Goal: Task Accomplishment & Management: Use online tool/utility

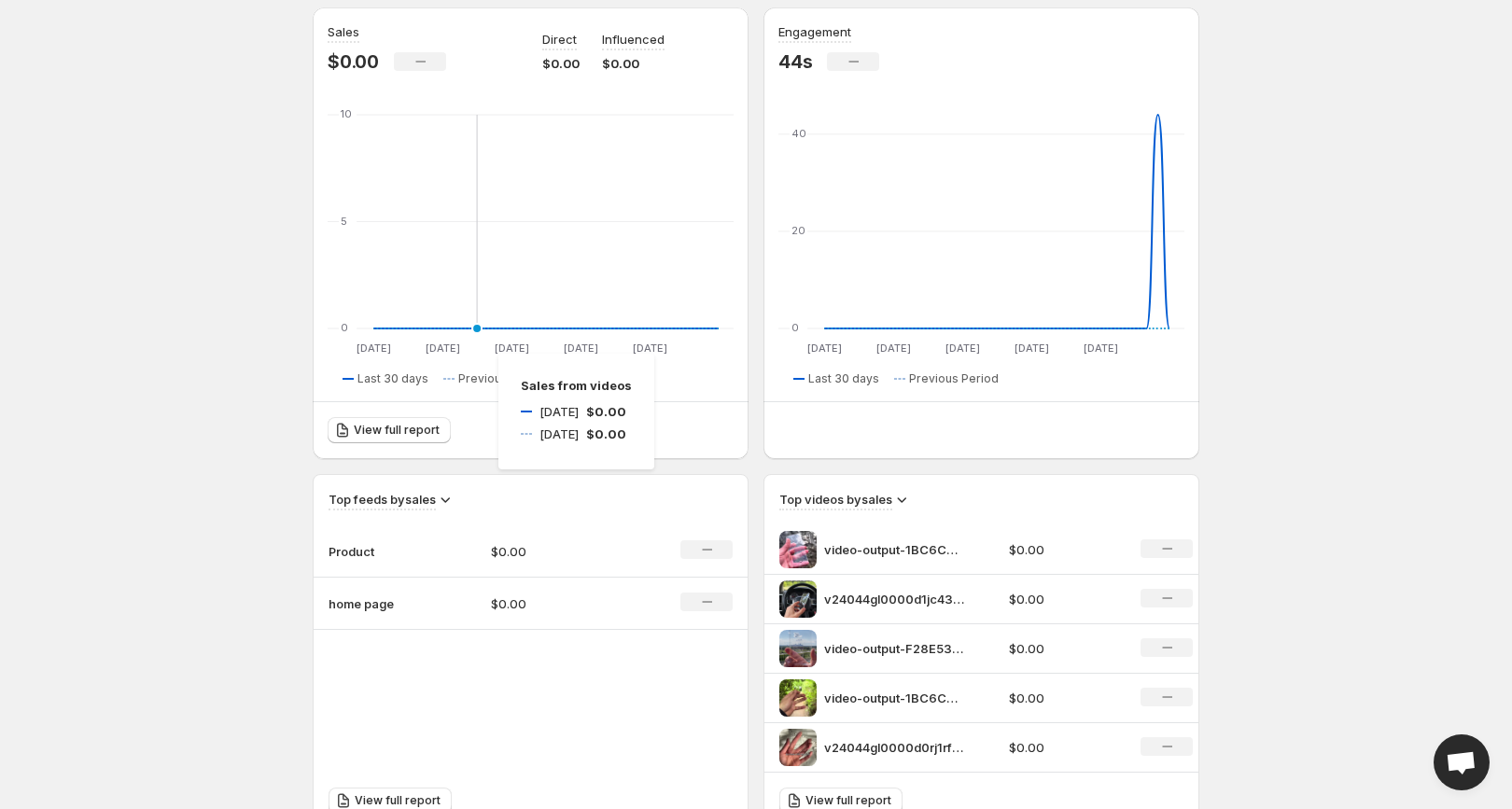
scroll to position [190, 0]
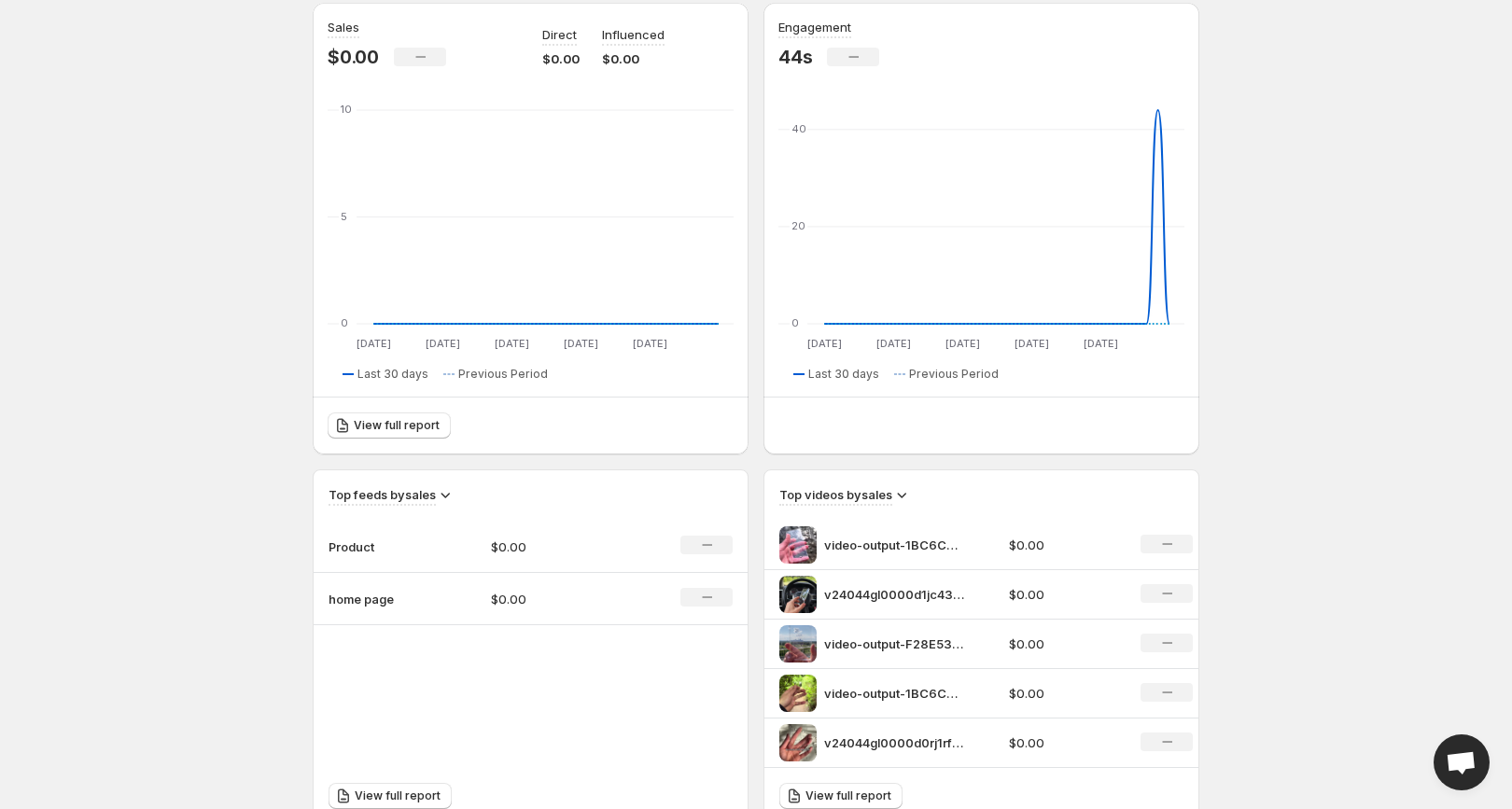
click at [573, 557] on td "$0.00" at bounding box center [557, 546] width 162 height 52
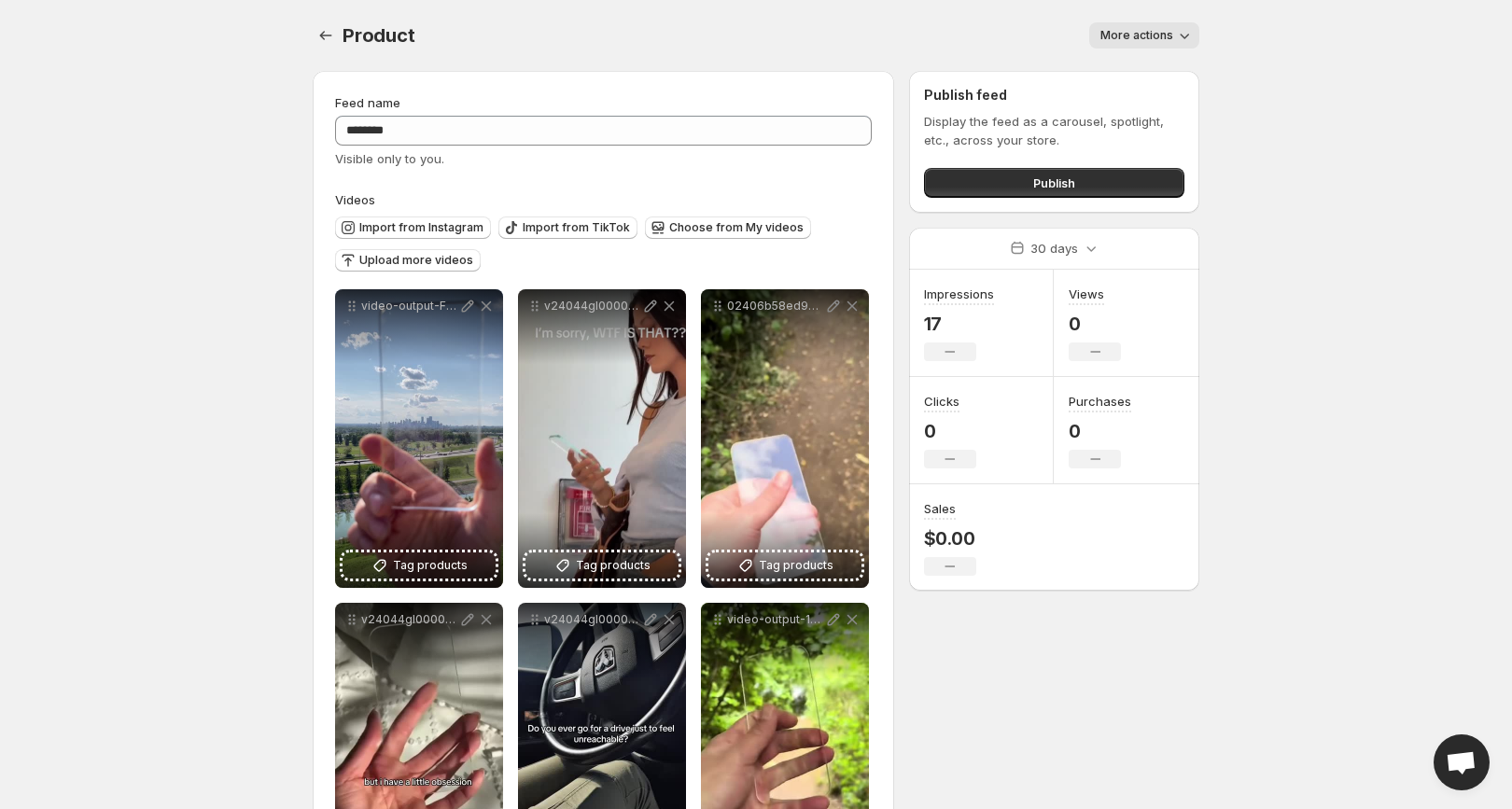
scroll to position [137, 0]
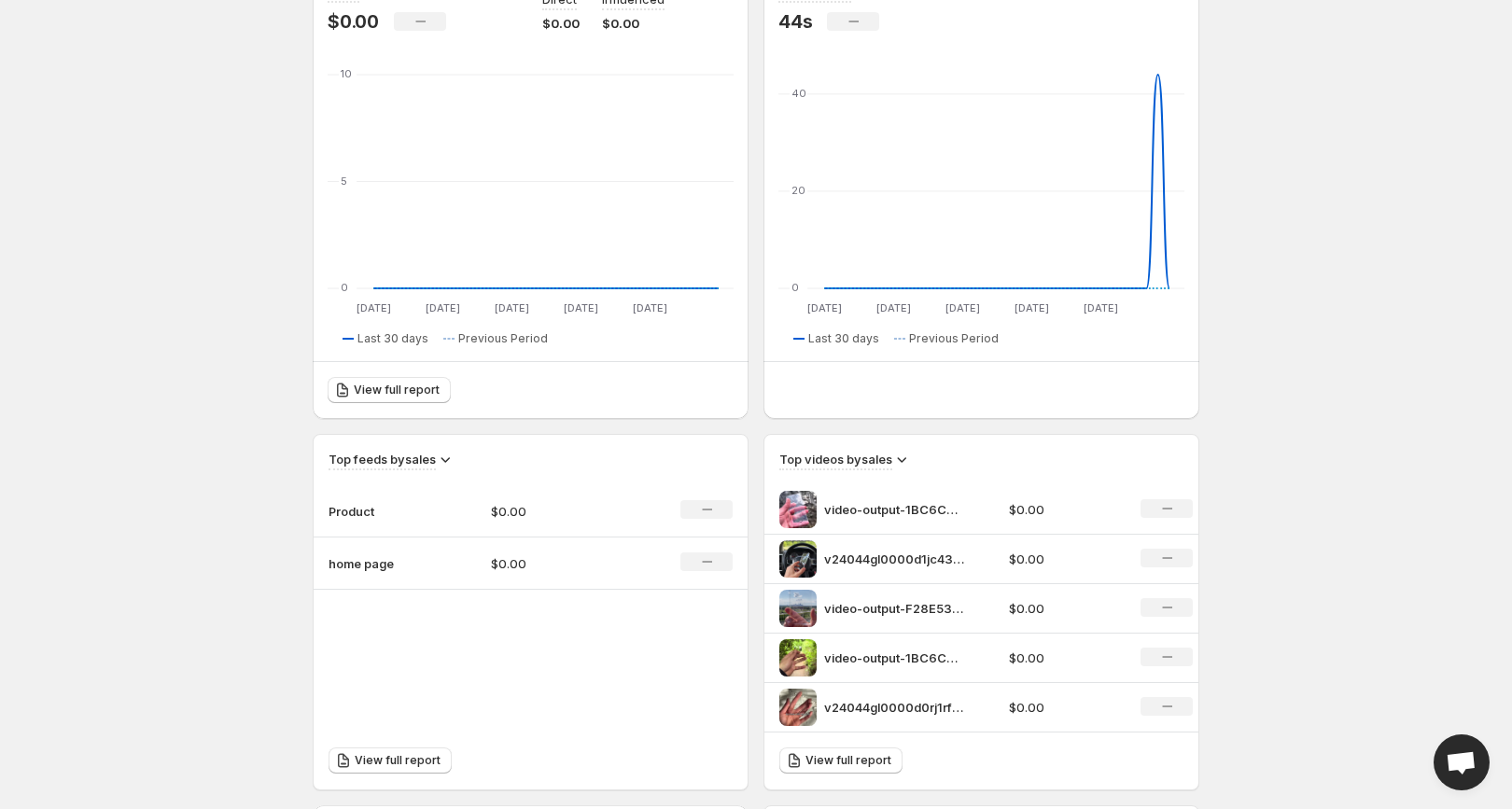
scroll to position [230, 0]
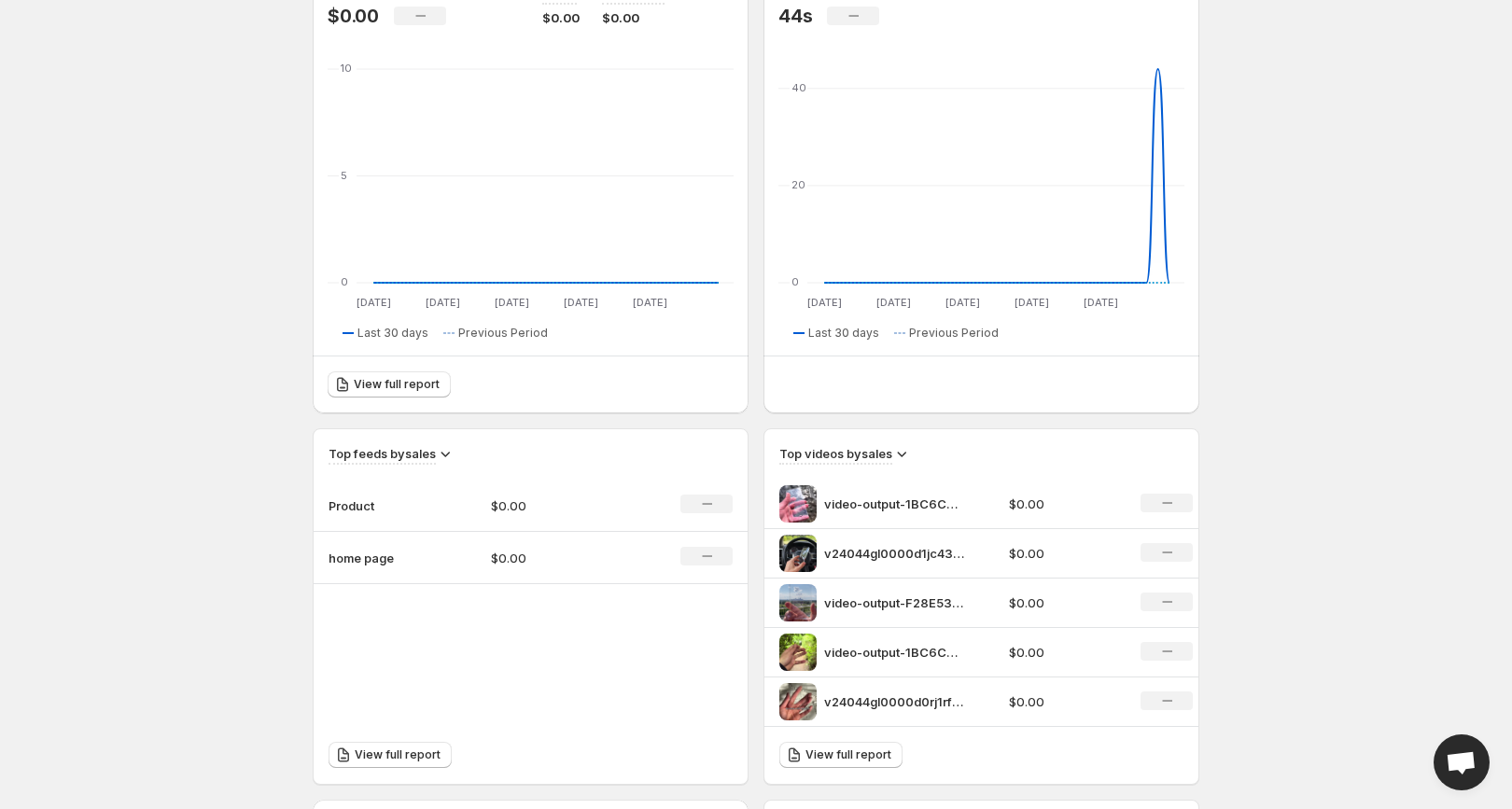
click at [555, 549] on p "$0.00" at bounding box center [557, 558] width 133 height 19
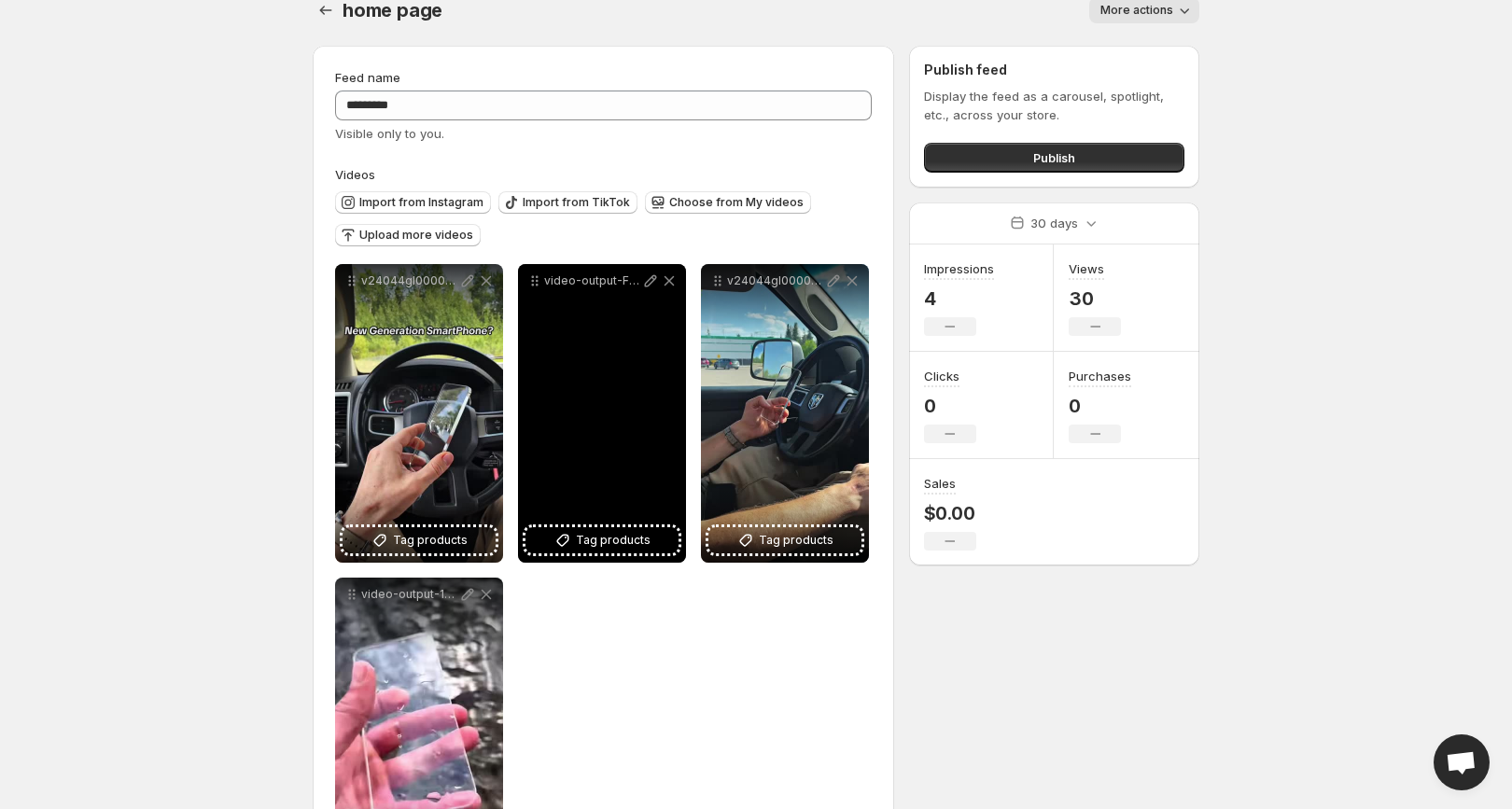
scroll to position [32, 0]
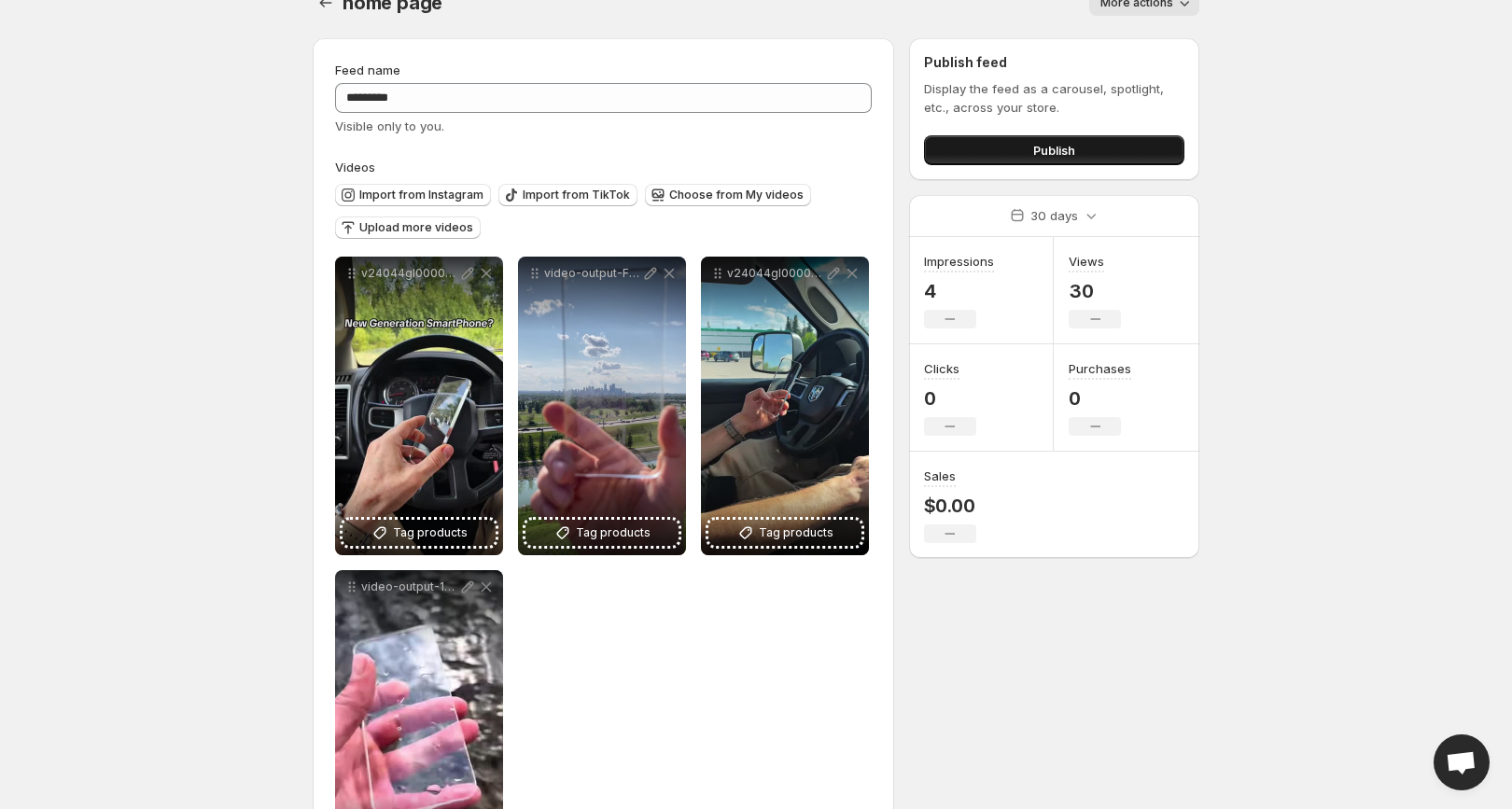
click at [1069, 150] on span "Publish" at bounding box center [1054, 150] width 42 height 19
